Goal: Entertainment & Leisure: Consume media (video, audio)

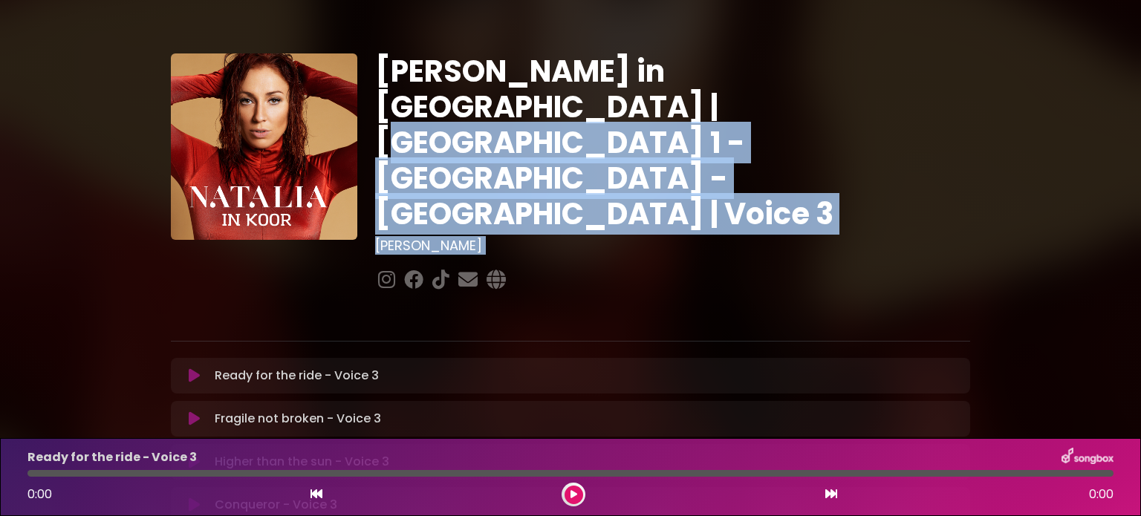
drag, startPoint x: 1133, startPoint y: 50, endPoint x: 1141, endPoint y: 186, distance: 136.9
click at [1141, 186] on div "[PERSON_NAME] in [GEOGRAPHIC_DATA] | [GEOGRAPHIC_DATA] 1 - [GEOGRAPHIC_DATA] - …" at bounding box center [570, 455] width 1141 height 875
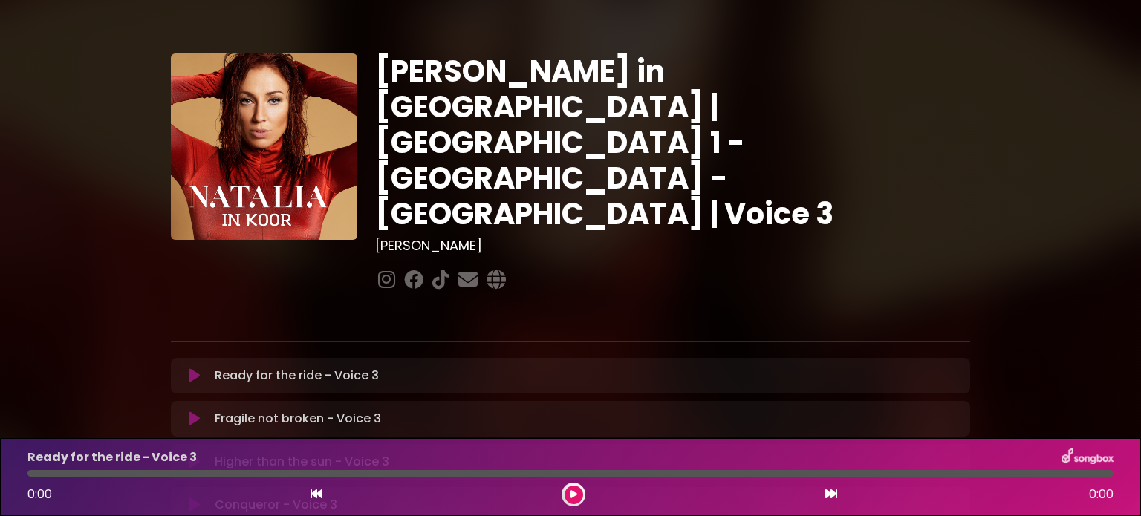
click at [1042, 293] on div "[PERSON_NAME] in [GEOGRAPHIC_DATA] | [GEOGRAPHIC_DATA] 1 - [GEOGRAPHIC_DATA] - …" at bounding box center [570, 455] width 981 height 875
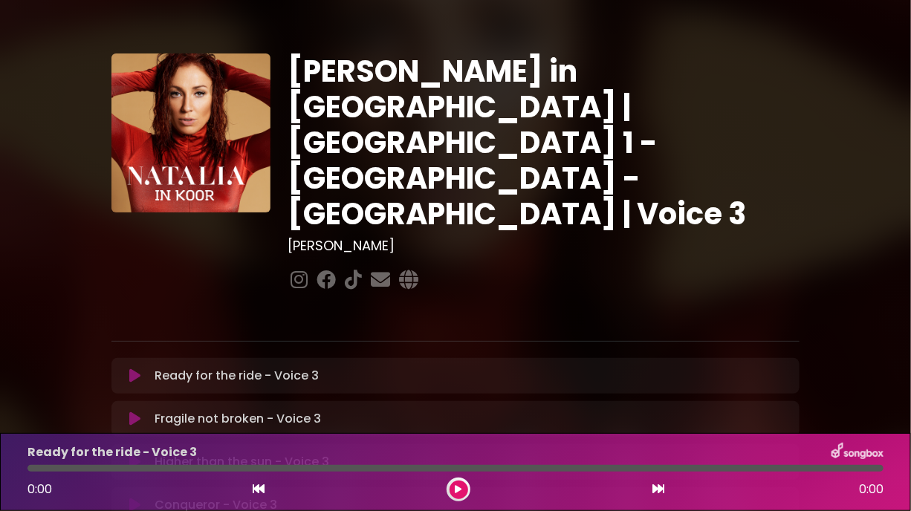
click at [907, 404] on div "[PERSON_NAME] in [GEOGRAPHIC_DATA] | [GEOGRAPHIC_DATA] 1 - [GEOGRAPHIC_DATA] - …" at bounding box center [455, 455] width 911 height 875
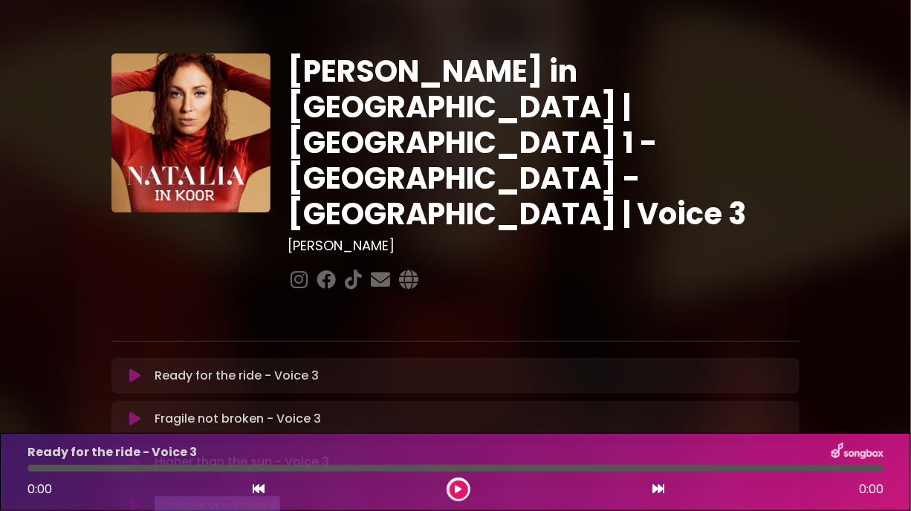
click at [911, 404] on html "× [PERSON_NAME] in Koor | [GEOGRAPHIC_DATA] 1 - [GEOGRAPHIC_DATA] - [GEOGRAPHIC…" at bounding box center [455, 255] width 911 height 511
click at [132, 498] on icon at bounding box center [134, 505] width 11 height 15
click at [628, 367] on div "Ready for the ride - Voice 3 Loading Track..." at bounding box center [470, 376] width 642 height 18
click at [656, 488] on icon at bounding box center [658, 489] width 12 height 12
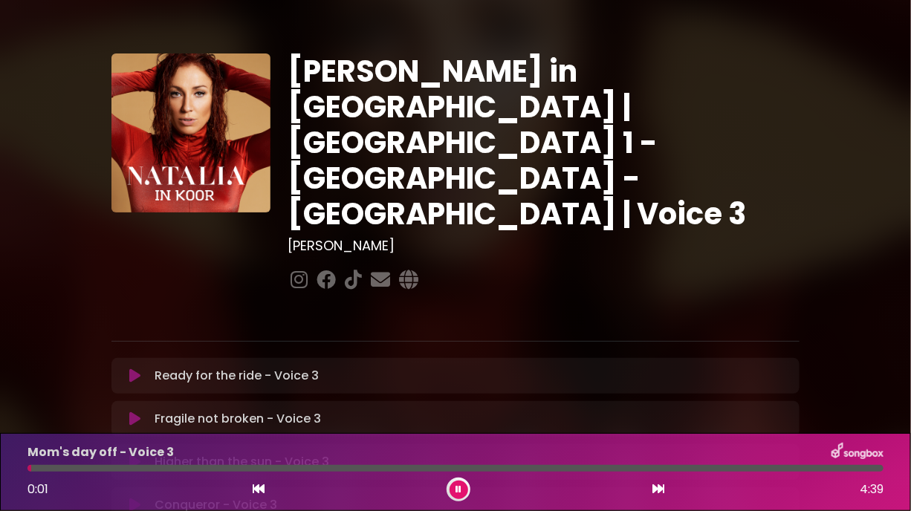
click at [656, 488] on icon at bounding box center [658, 489] width 12 height 12
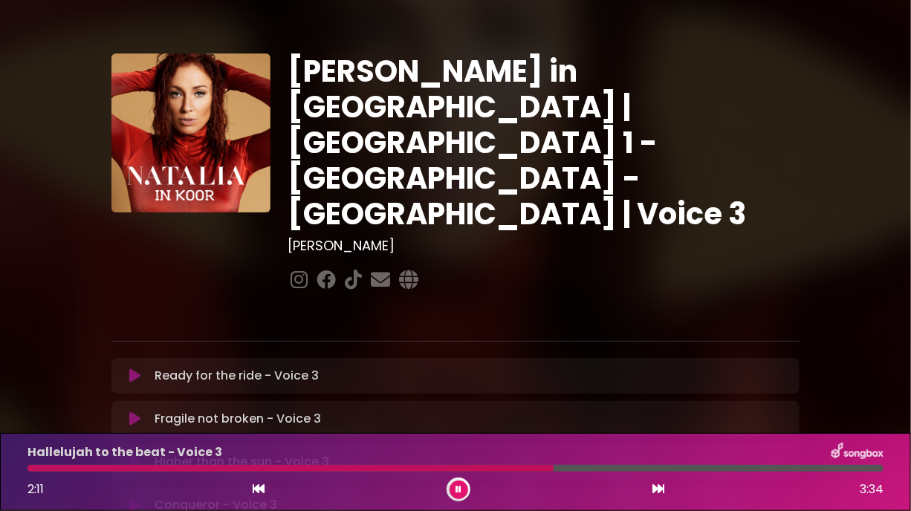
click at [547, 467] on div at bounding box center [290, 468] width 526 height 7
click at [496, 467] on div at bounding box center [290, 468] width 526 height 7
click at [474, 467] on div at bounding box center [266, 468] width 478 height 7
click at [432, 467] on div at bounding box center [255, 468] width 456 height 7
click at [449, 469] on div at bounding box center [241, 468] width 428 height 7
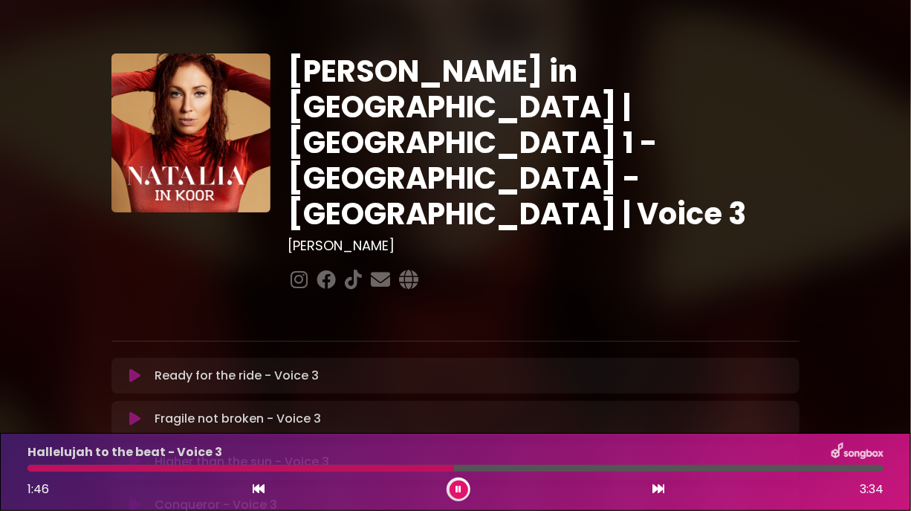
click at [456, 492] on icon at bounding box center [458, 489] width 10 height 10
click at [456, 492] on icon at bounding box center [458, 489] width 9 height 10
click at [456, 492] on icon at bounding box center [458, 489] width 10 height 11
click at [458, 487] on icon at bounding box center [458, 489] width 9 height 10
